Goal: Browse casually

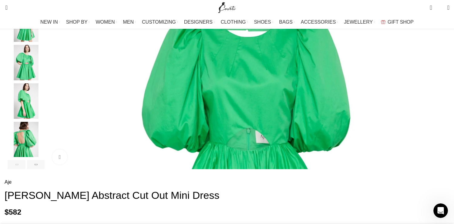
scroll to position [145, 0]
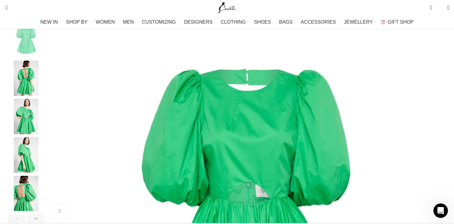
scroll to position [88, 0]
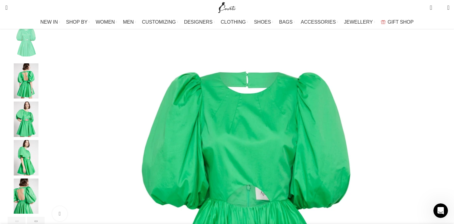
click at [45, 120] on img "3 / 6" at bounding box center [26, 119] width 37 height 35
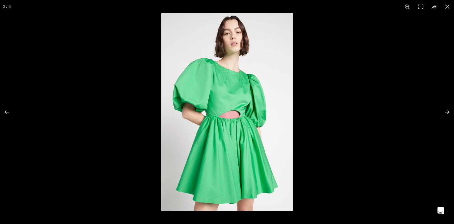
scroll to position [0, 191]
click at [375, 148] on div at bounding box center [388, 125] width 454 height 224
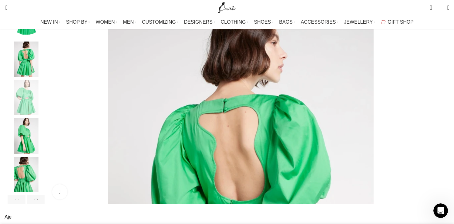
scroll to position [108, 0]
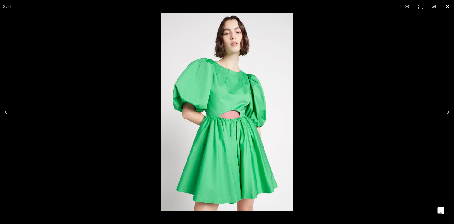
scroll to position [0, 638]
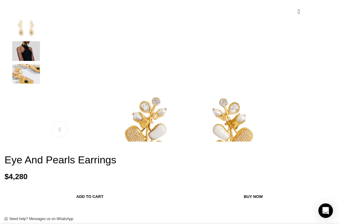
scroll to position [0, 149]
